Goal: Check status: Check status

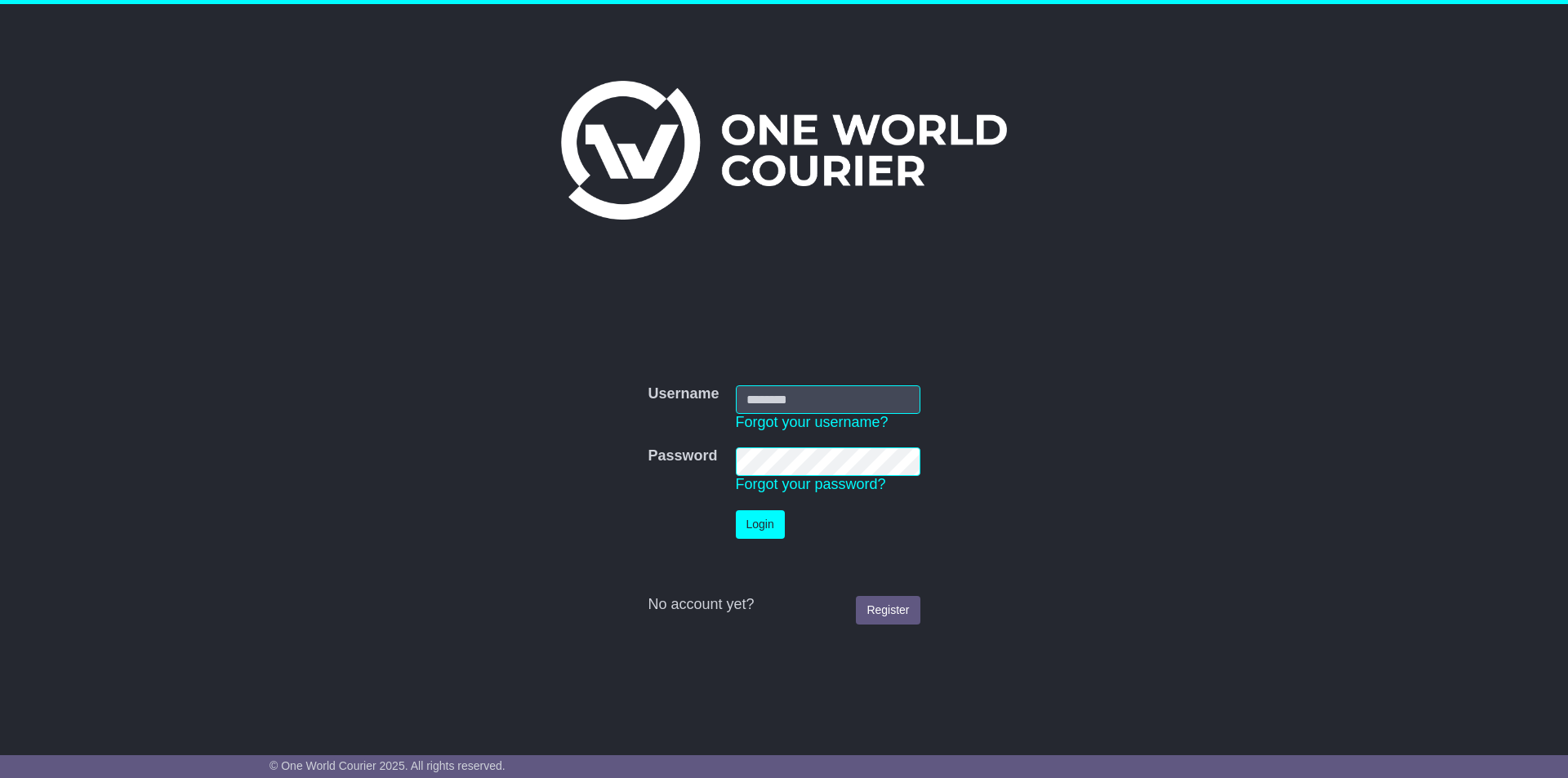
type input "**********"
click at [776, 531] on button "Login" at bounding box center [760, 524] width 49 height 29
